Goal: Task Accomplishment & Management: Use online tool/utility

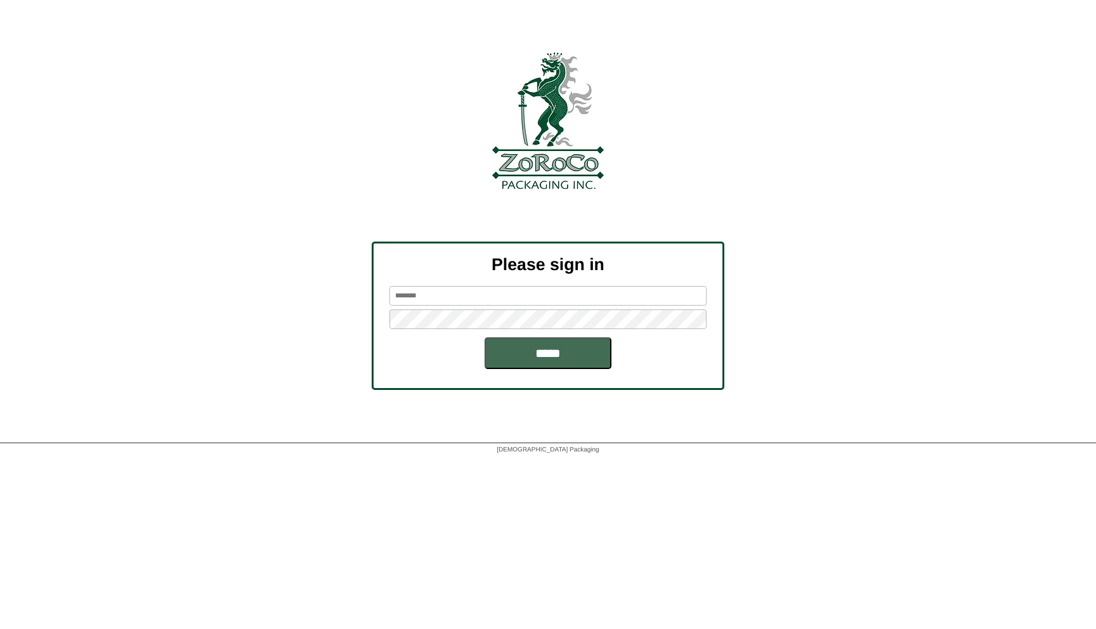
type input "*********"
click at [573, 351] on input "*****" at bounding box center [547, 353] width 127 height 32
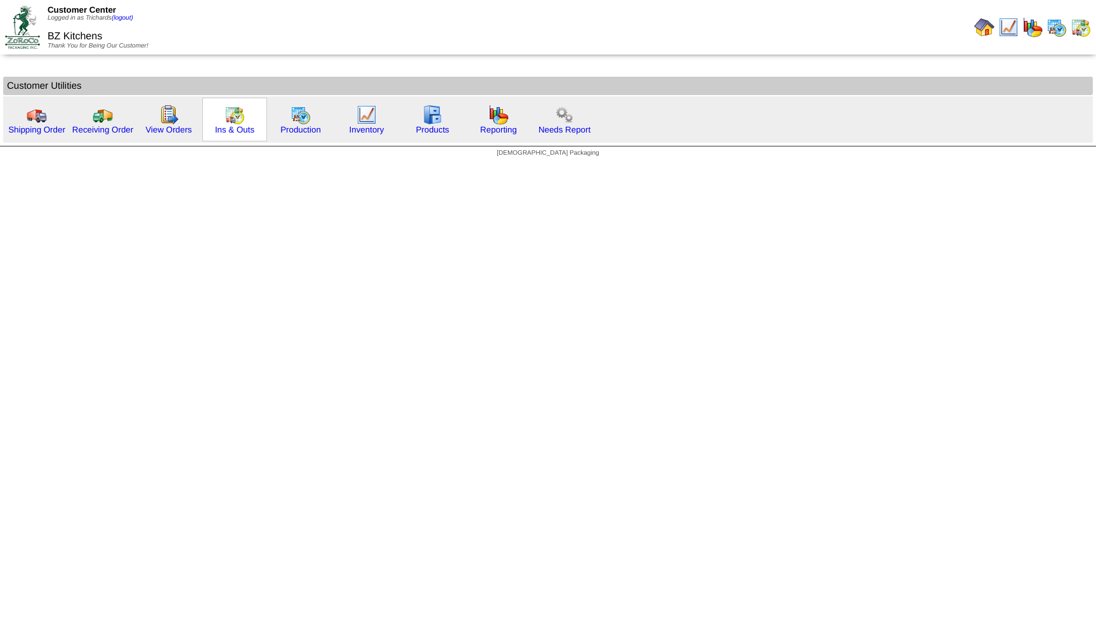
click at [233, 124] on img at bounding box center [234, 115] width 20 height 20
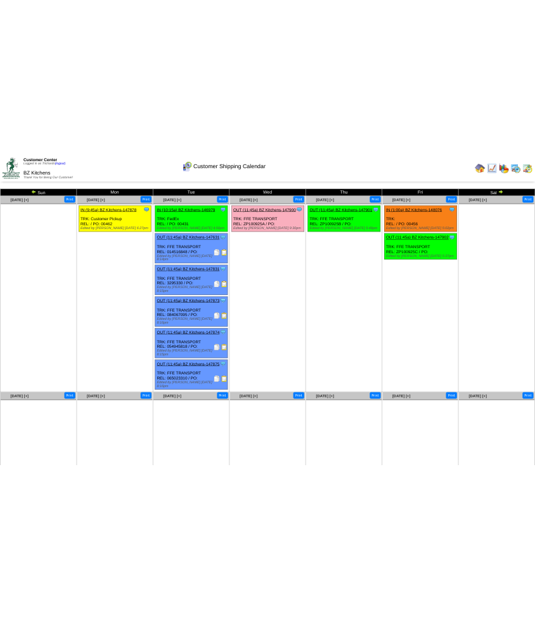
scroll to position [6, 0]
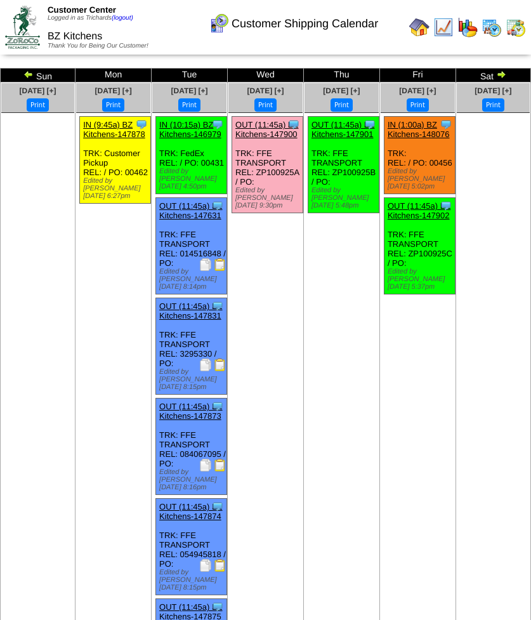
click at [420, 27] on div "Customer Shipping Calendar" at bounding box center [293, 19] width 301 height 35
click at [419, 31] on div "Customer Shipping Calendar" at bounding box center [293, 19] width 301 height 35
click at [420, 30] on div "Customer Shipping Calendar" at bounding box center [293, 19] width 301 height 35
click at [419, 24] on div "Customer Shipping Calendar" at bounding box center [293, 19] width 301 height 35
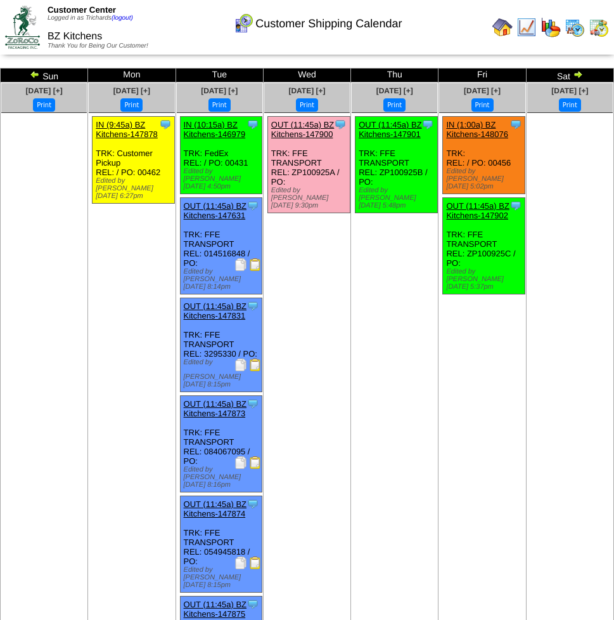
click at [502, 32] on img at bounding box center [503, 27] width 20 height 20
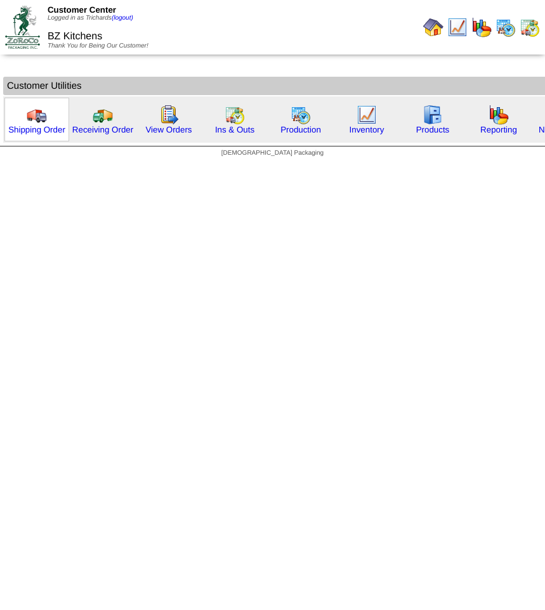
click at [39, 117] on img at bounding box center [37, 115] width 20 height 20
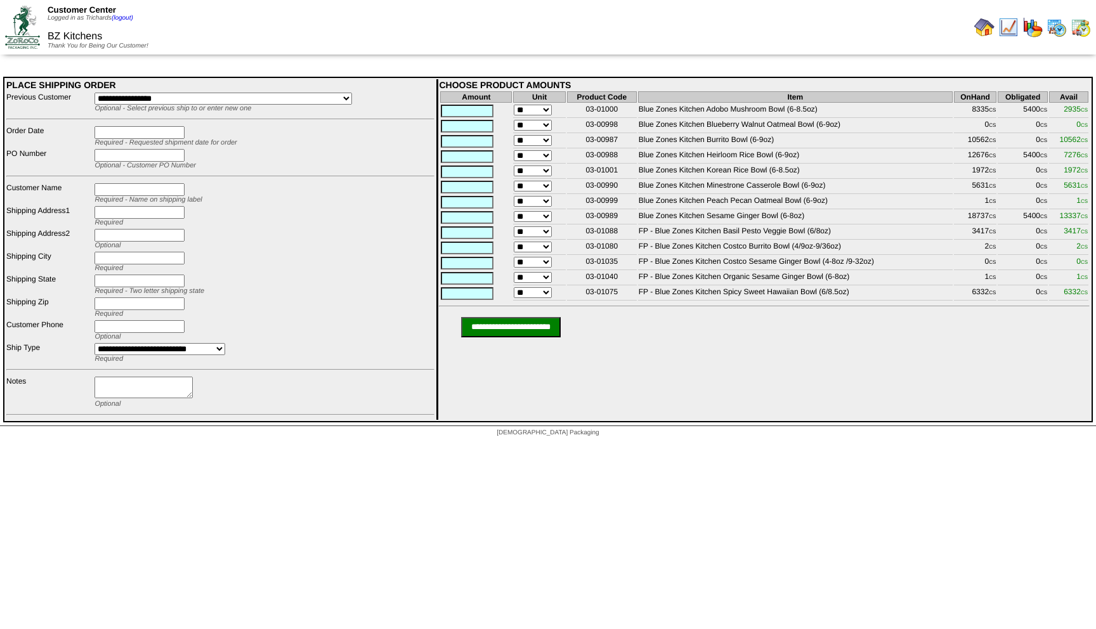
click at [544, 29] on img at bounding box center [984, 27] width 20 height 20
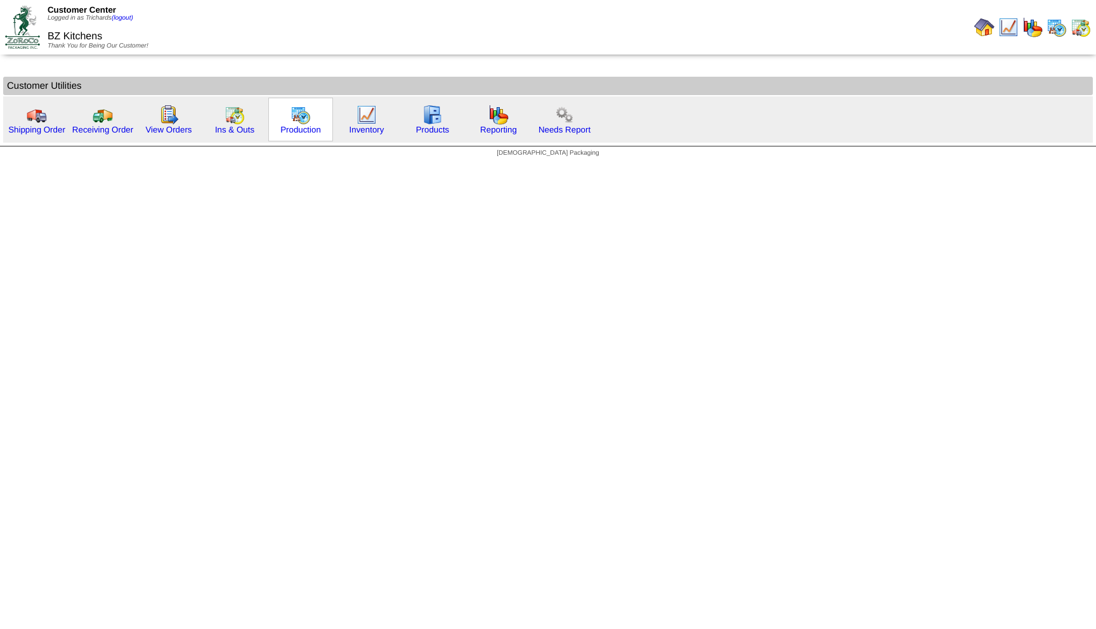
click at [294, 120] on img at bounding box center [300, 115] width 20 height 20
